Goal: Navigation & Orientation: Find specific page/section

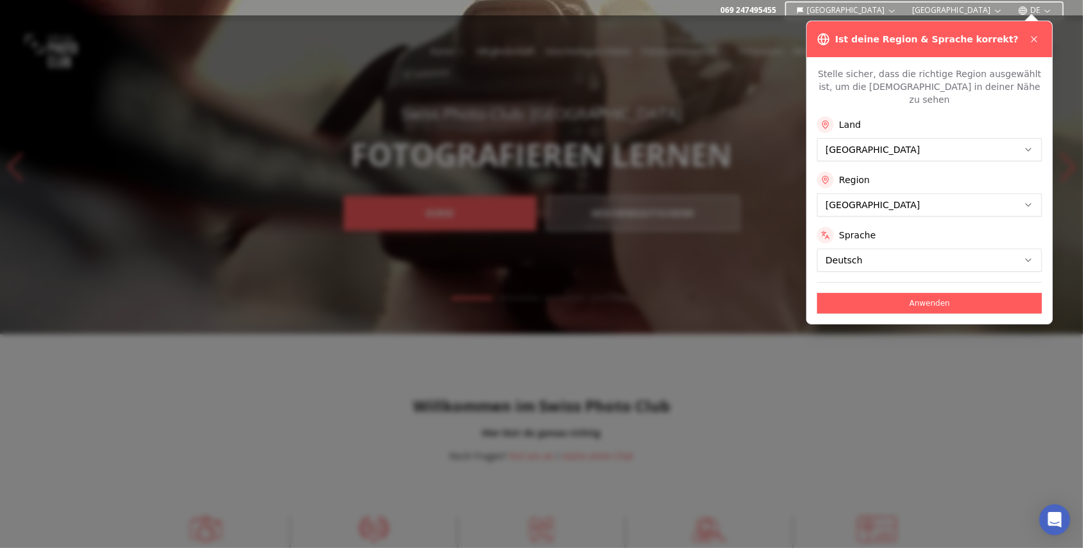
drag, startPoint x: 873, startPoint y: 191, endPoint x: 862, endPoint y: 226, distance: 35.8
click at [863, 229] on label "Sprache" at bounding box center [857, 235] width 37 height 13
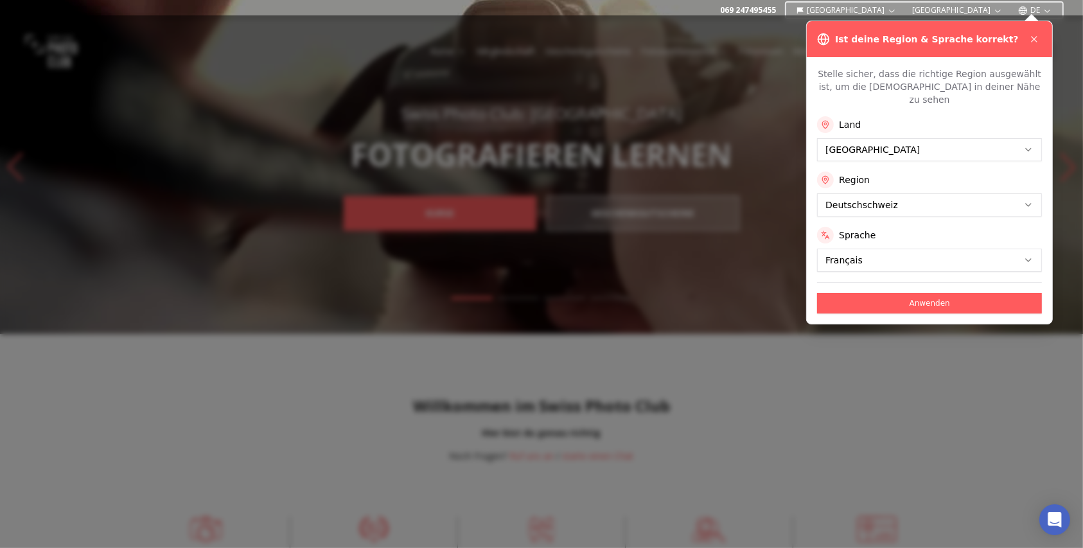
click at [885, 294] on button "Anwenden" at bounding box center [929, 303] width 225 height 21
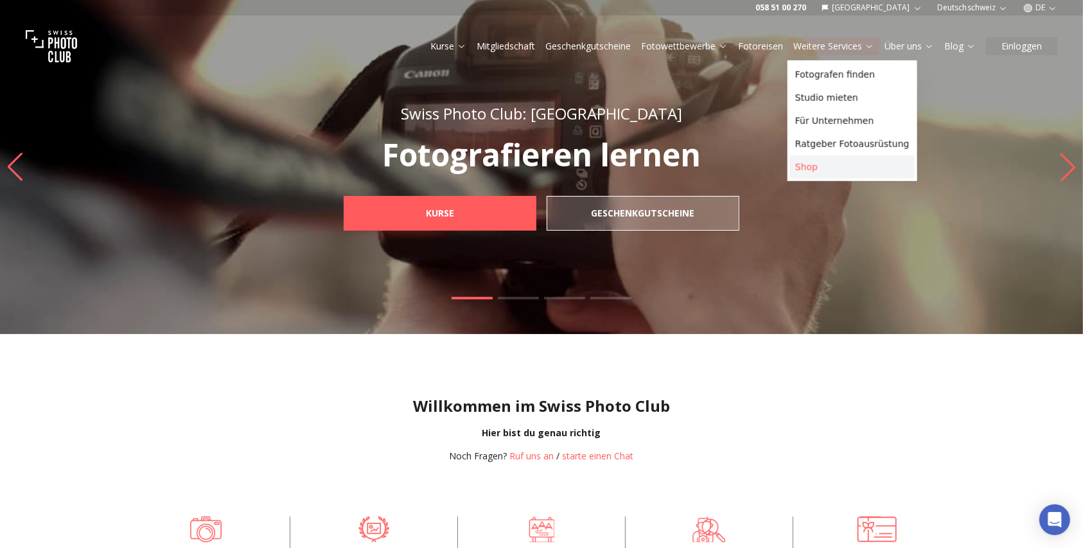
click at [804, 165] on link "Shop" at bounding box center [852, 166] width 125 height 23
